Goal: Check status: Check status

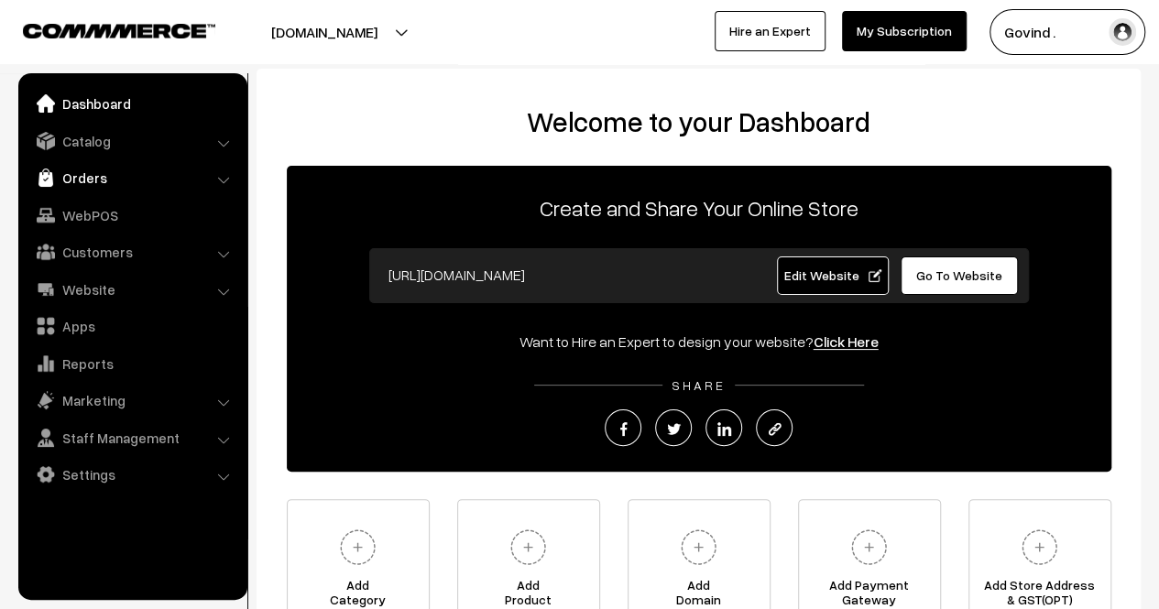
click at [97, 184] on link "Orders" at bounding box center [132, 177] width 218 height 33
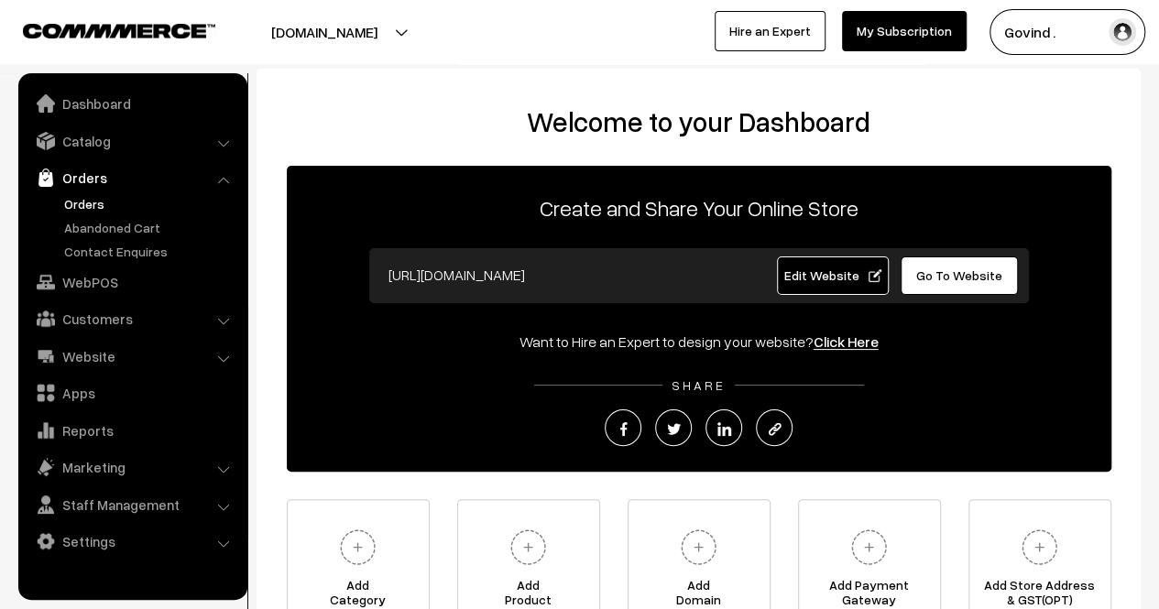
click at [100, 204] on link "Orders" at bounding box center [150, 203] width 181 height 19
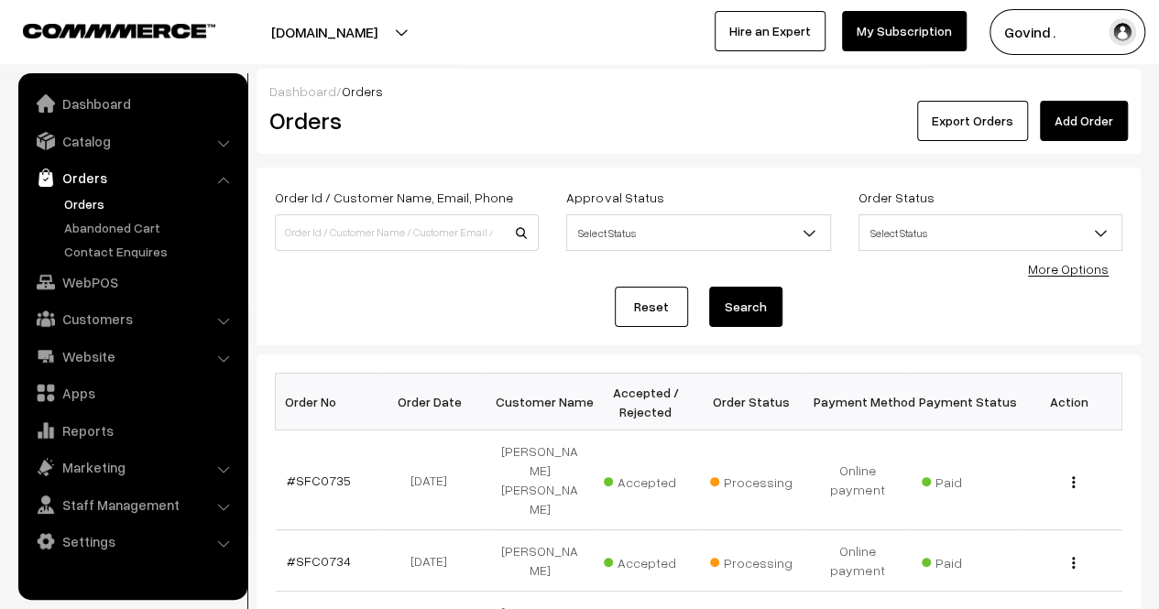
scroll to position [631, 0]
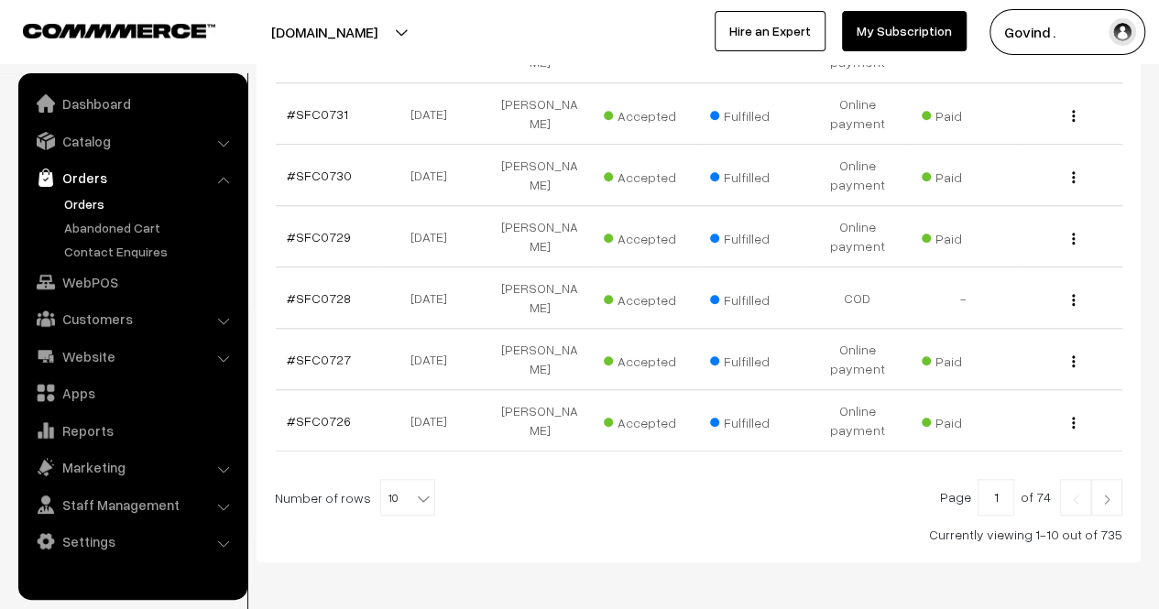
click at [417, 480] on span "10" at bounding box center [407, 498] width 53 height 37
select select "100"
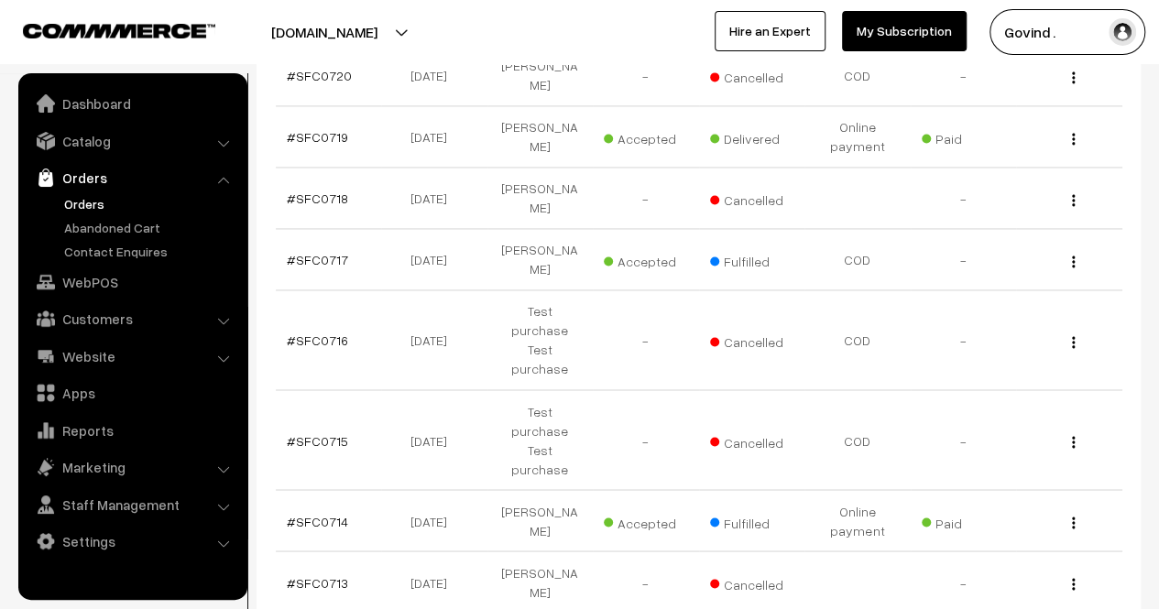
scroll to position [1318, 0]
